Goal: Navigation & Orientation: Find specific page/section

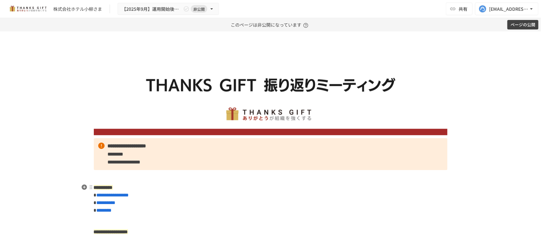
click at [310, 188] on p "**********" at bounding box center [270, 198] width 353 height 31
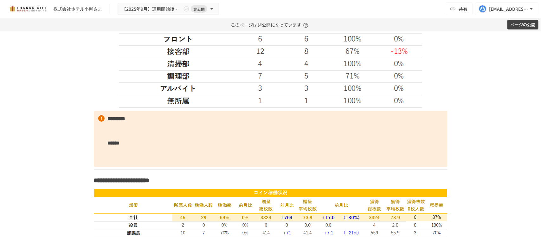
scroll to position [1029, 0]
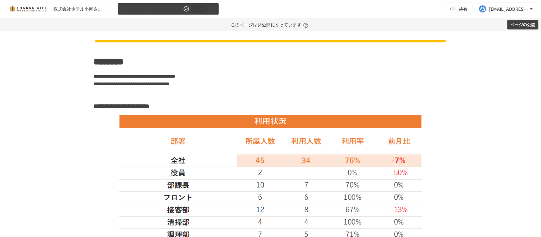
click at [180, 12] on span "【2025年9月】運用開始後振り返りミーティング" at bounding box center [152, 9] width 60 height 8
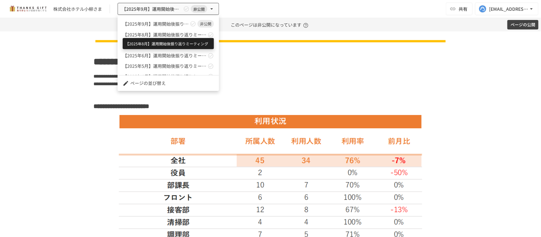
click at [173, 33] on span "【2025年8月】運用開始後振り返りミーティング" at bounding box center [165, 34] width 84 height 7
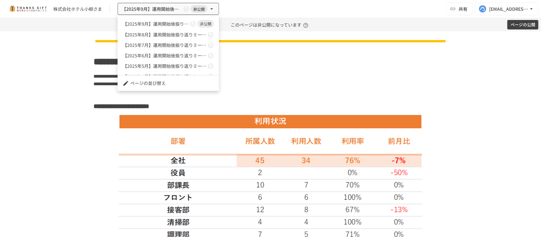
click at [266, 186] on div at bounding box center [270, 118] width 541 height 237
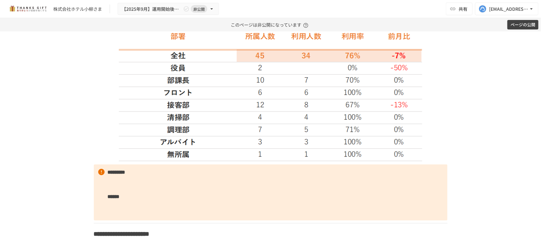
scroll to position [1148, 0]
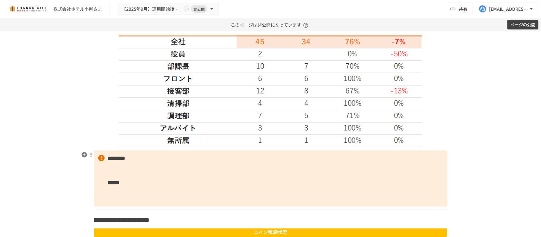
click at [180, 167] on p "********* ******" at bounding box center [270, 178] width 353 height 56
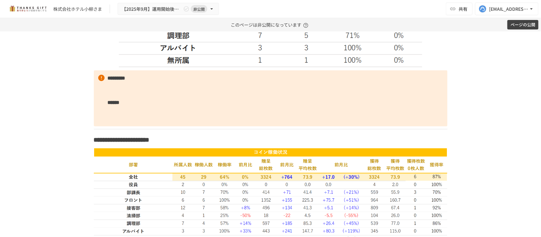
scroll to position [1188, 0]
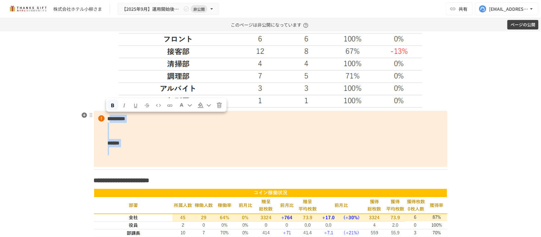
drag, startPoint x: 142, startPoint y: 162, endPoint x: 109, endPoint y: 119, distance: 53.8
click at [109, 119] on p "********* ******" at bounding box center [270, 139] width 353 height 56
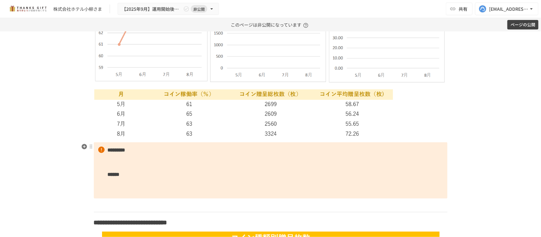
click at [150, 159] on p "********* ******" at bounding box center [270, 170] width 353 height 56
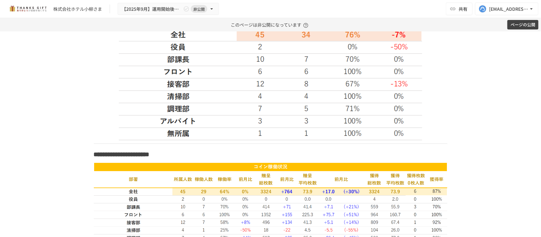
scroll to position [1152, 0]
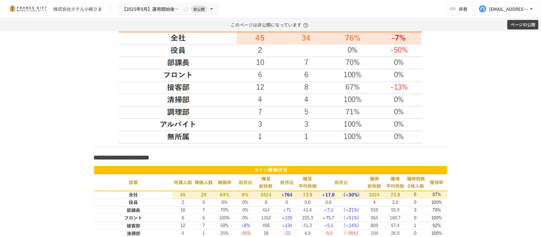
click at [113, 147] on hr at bounding box center [270, 147] width 353 height 0
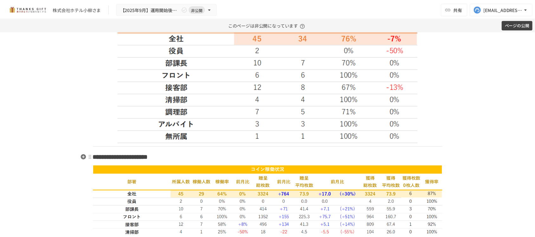
scroll to position [1099, 0]
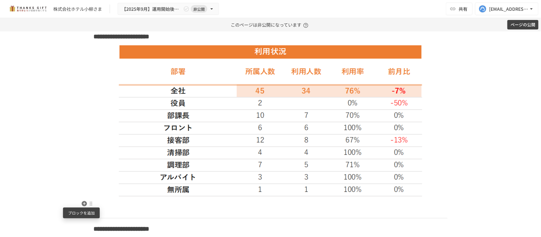
click at [82, 201] on icon "button" at bounding box center [83, 203] width 5 height 5
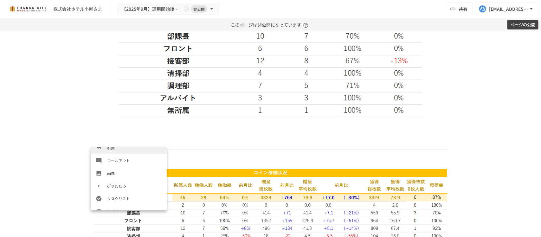
scroll to position [119, 0]
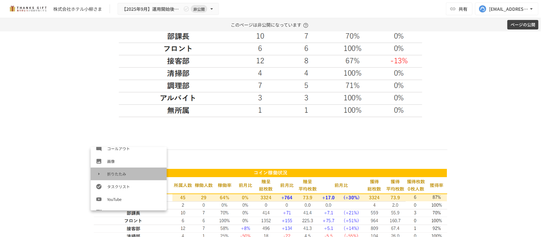
click at [130, 170] on li "折りたたみ" at bounding box center [129, 174] width 76 height 13
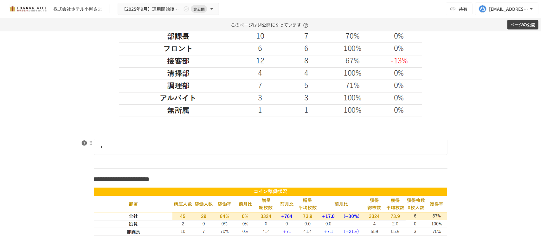
click at [132, 131] on p at bounding box center [270, 128] width 353 height 16
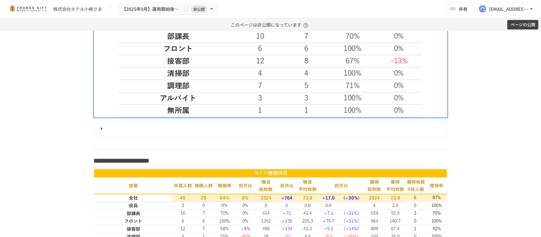
click at [132, 131] on summary at bounding box center [270, 128] width 344 height 8
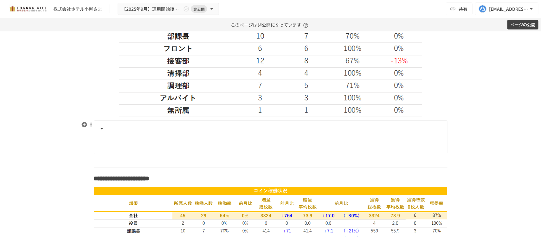
click at [126, 142] on p at bounding box center [274, 143] width 334 height 9
click at [130, 131] on summary at bounding box center [270, 128] width 344 height 8
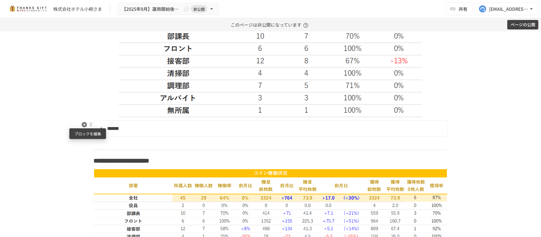
click at [89, 125] on div at bounding box center [90, 124] width 5 height 5
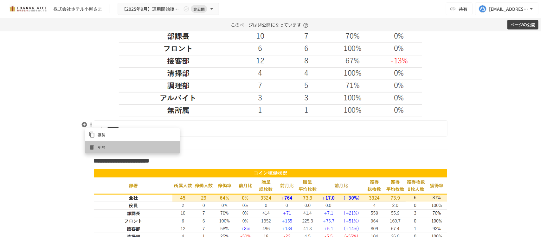
click at [107, 144] on span "削除" at bounding box center [137, 147] width 79 height 6
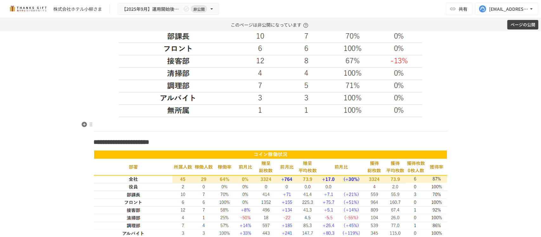
click at [177, 127] on p at bounding box center [270, 124] width 353 height 8
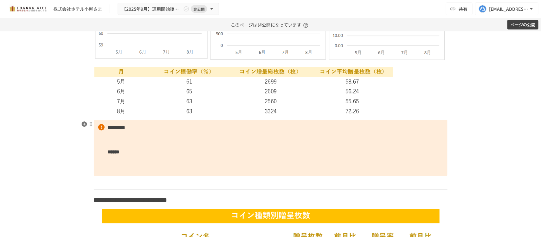
scroll to position [1534, 0]
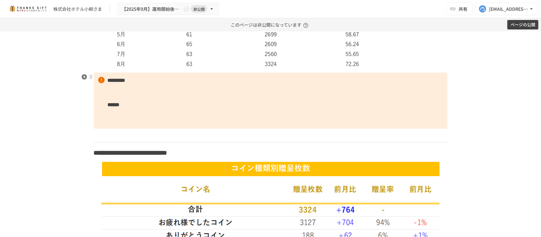
click at [233, 94] on p "********* ******" at bounding box center [270, 101] width 353 height 56
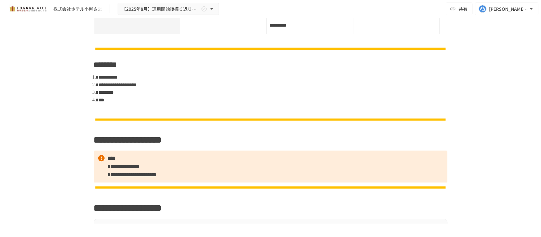
scroll to position [792, 0]
